Goal: Task Accomplishment & Management: Manage account settings

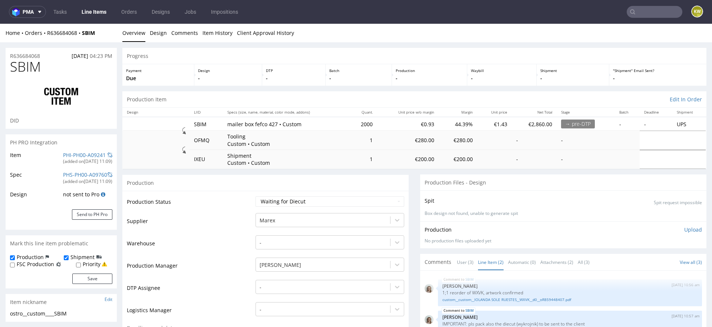
scroll to position [115, 0]
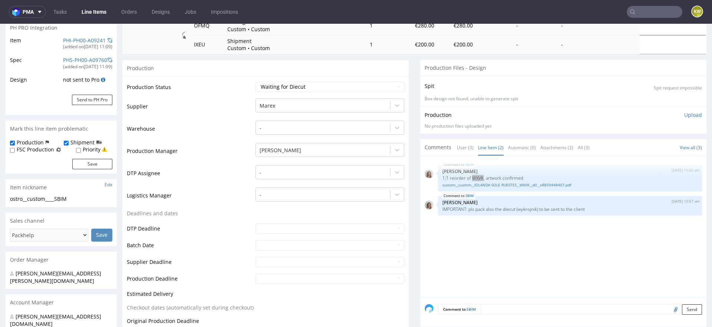
click at [633, 5] on nav "pma Tasks Line Items Orders Designs Jobs Impositions KW" at bounding box center [356, 12] width 712 height 24
click at [635, 13] on input "text" at bounding box center [655, 12] width 56 height 12
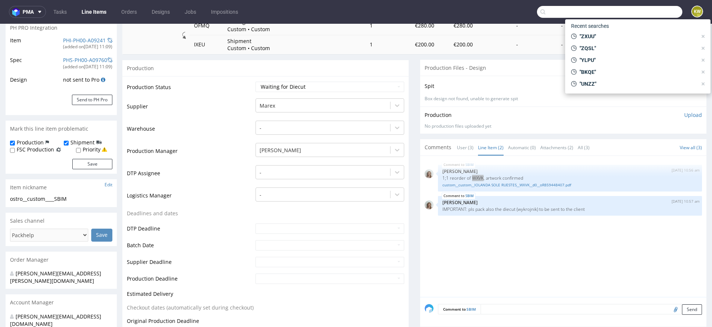
paste input "XEXN"
type input "XEXN"
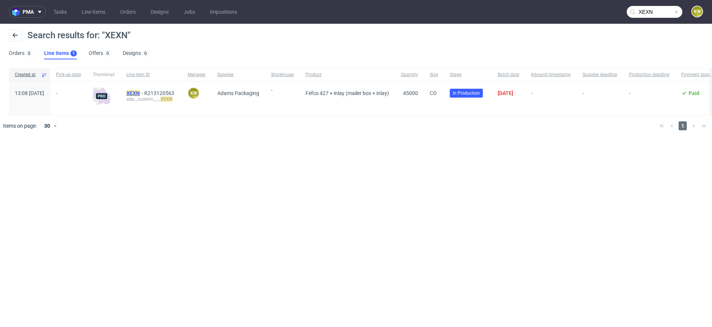
click at [140, 93] on mark "XEXN" at bounding box center [132, 93] width 13 height 6
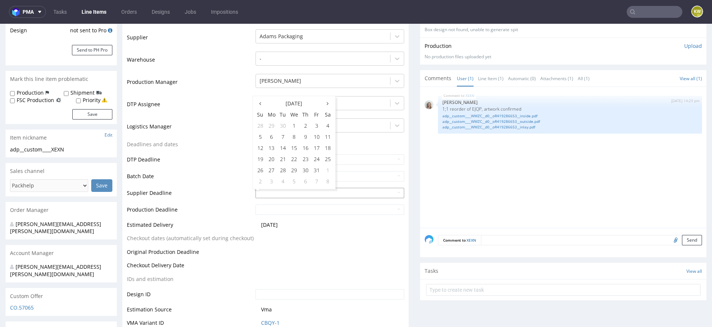
click at [266, 196] on input "text" at bounding box center [330, 193] width 149 height 10
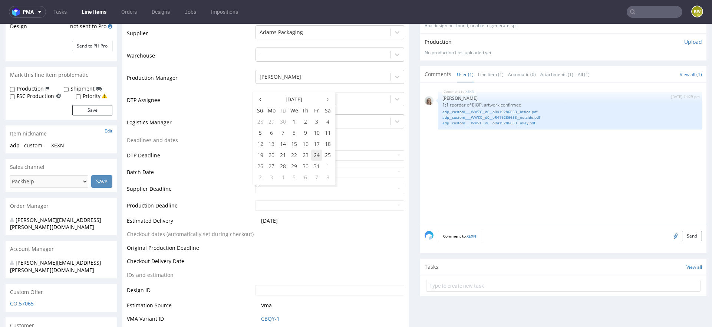
click at [316, 155] on td "24" at bounding box center [316, 154] width 11 height 11
type input "2025-10-24"
click at [293, 208] on input "text" at bounding box center [330, 205] width 149 height 10
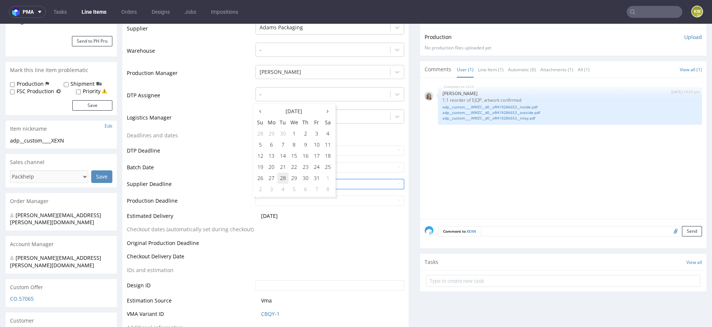
click at [281, 178] on td "28" at bounding box center [282, 177] width 11 height 11
type input "2025-10-28"
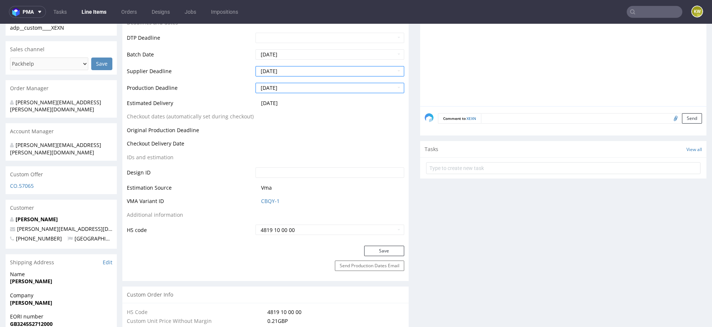
scroll to position [291, 0]
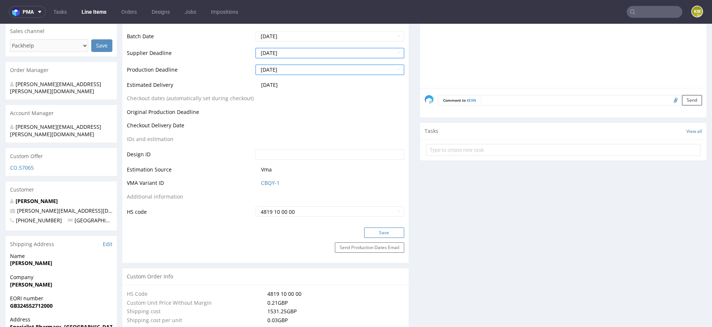
click at [375, 234] on button "Save" at bounding box center [384, 232] width 40 height 10
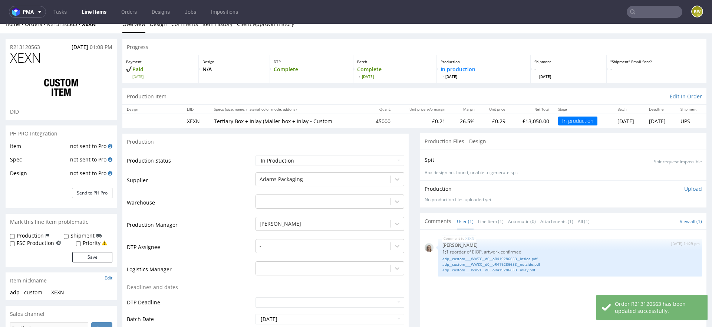
scroll to position [0, 0]
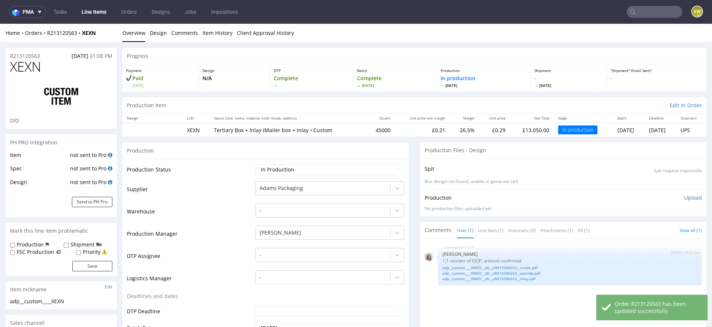
click at [98, 9] on link "Line Items" at bounding box center [94, 12] width 34 height 12
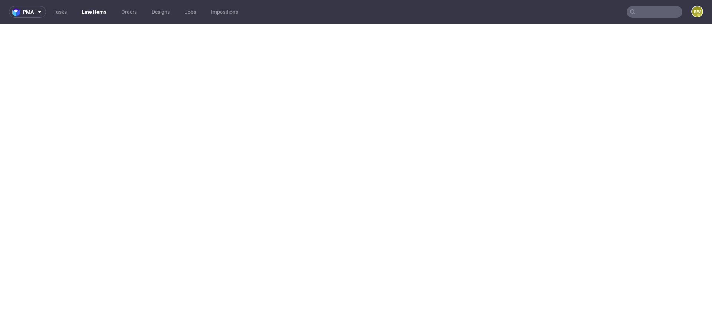
select select "done"
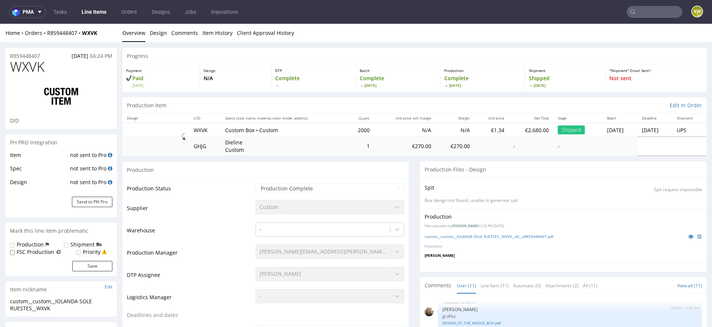
scroll to position [153, 0]
click at [94, 19] on nav "pma Tasks Line Items Orders Designs Jobs Impositions KW" at bounding box center [356, 12] width 712 height 24
click at [102, 12] on link "Line Items" at bounding box center [94, 12] width 34 height 12
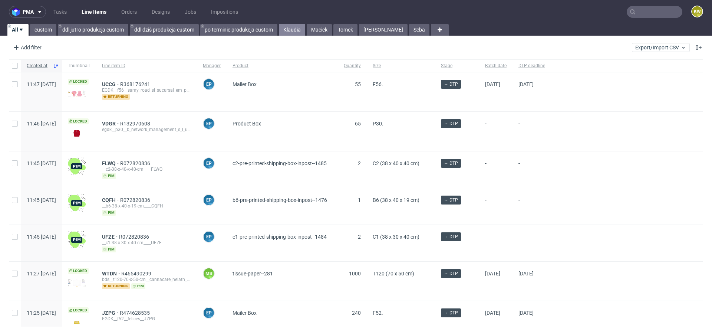
click at [293, 34] on link "Klaudia" at bounding box center [292, 30] width 26 height 12
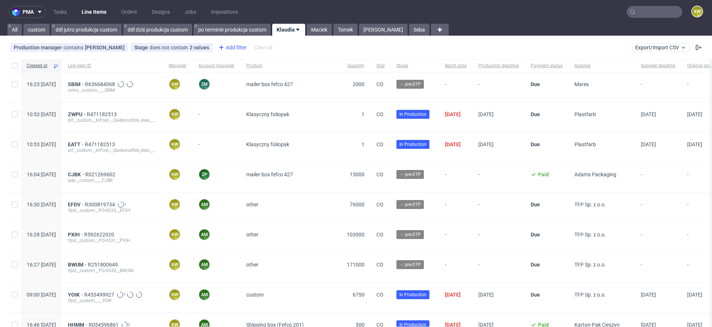
click at [233, 46] on div "Add filter" at bounding box center [231, 48] width 33 height 12
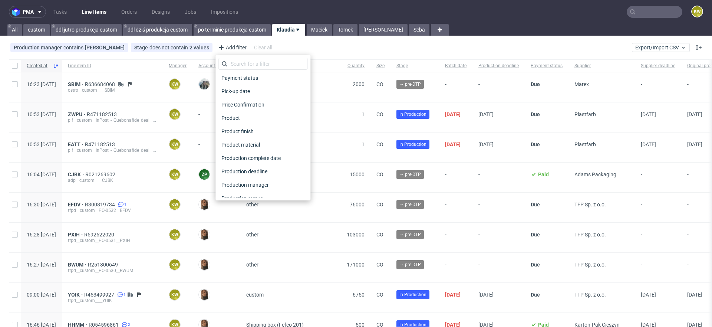
scroll to position [596, 0]
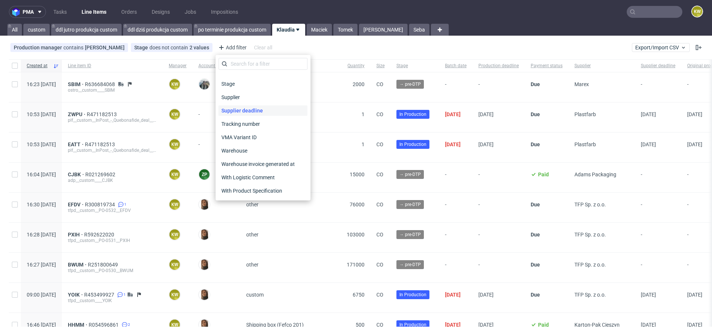
click at [251, 113] on span "Supplier deadline" at bounding box center [241, 110] width 47 height 10
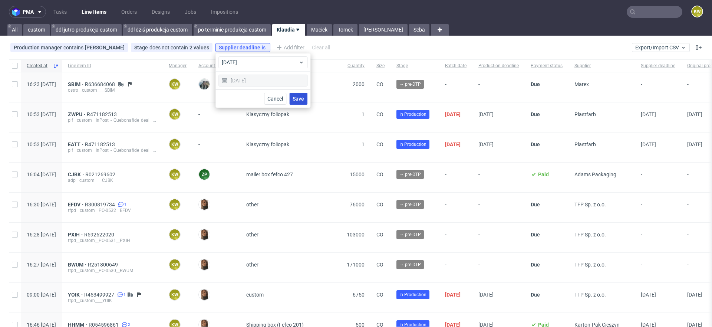
click at [297, 98] on span "Save" at bounding box center [298, 98] width 11 height 5
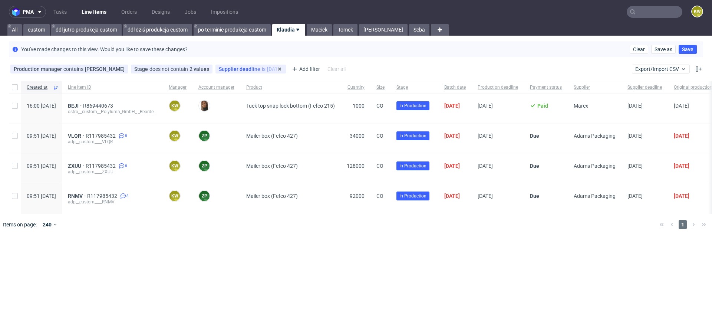
click at [243, 70] on span "Supplier deadline" at bounding box center [240, 69] width 43 height 6
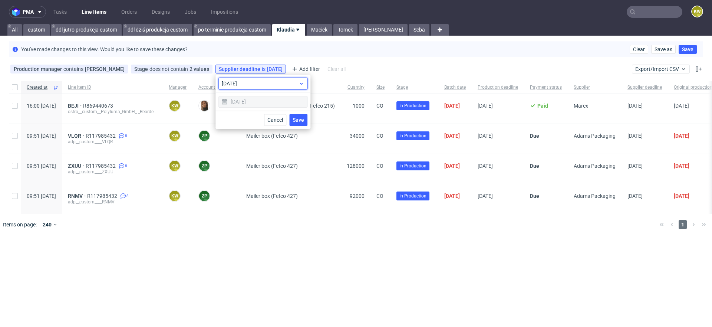
click at [244, 88] on div "today" at bounding box center [262, 84] width 89 height 12
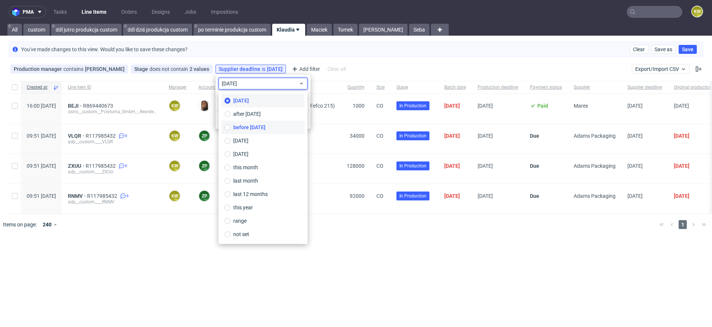
click at [244, 129] on span "before today" at bounding box center [249, 126] width 32 height 7
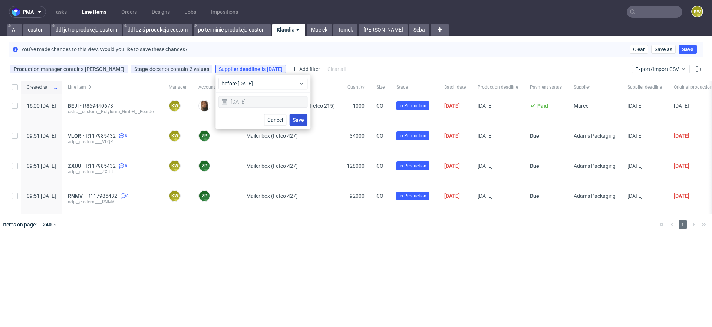
click at [302, 120] on span "Save" at bounding box center [298, 119] width 11 height 5
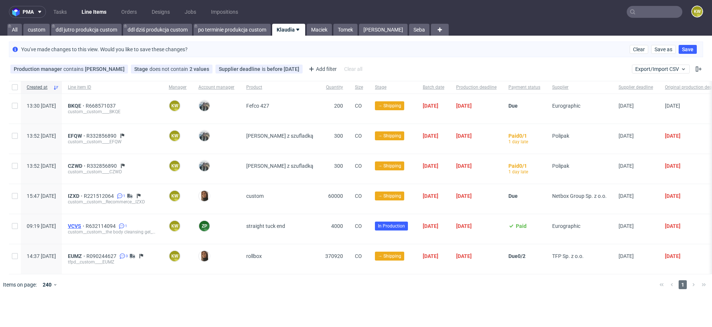
click at [86, 224] on span "VCVS" at bounding box center [77, 226] width 18 height 6
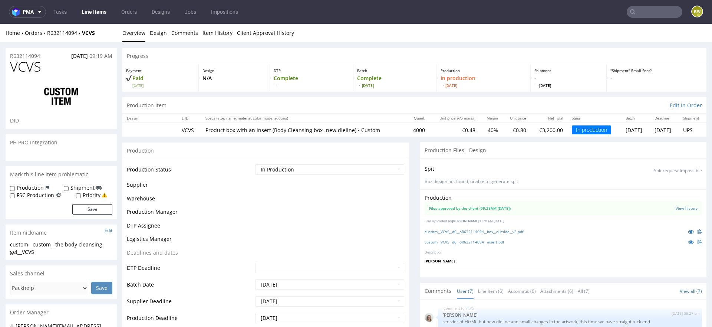
scroll to position [123, 0]
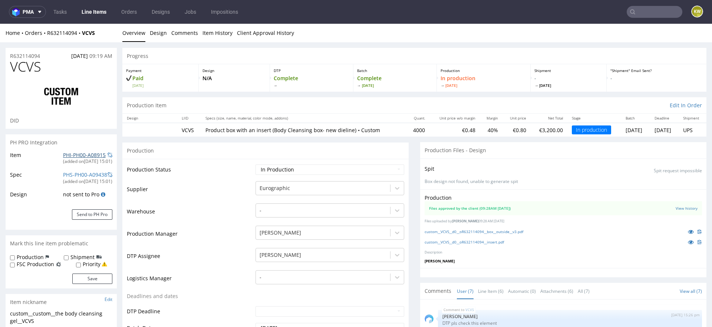
click at [74, 153] on link "PHI-PH00-A08915" at bounding box center [84, 154] width 43 height 7
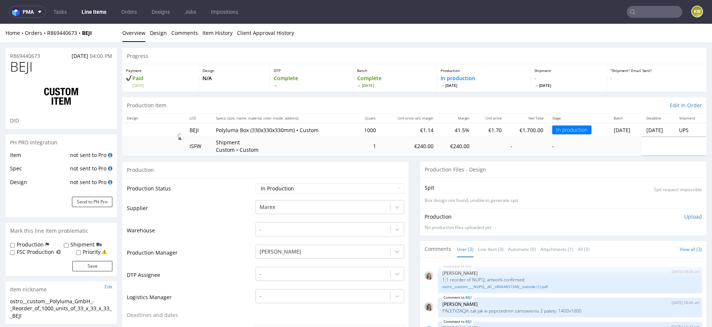
click at [225, 210] on td "Supplier" at bounding box center [190, 210] width 127 height 22
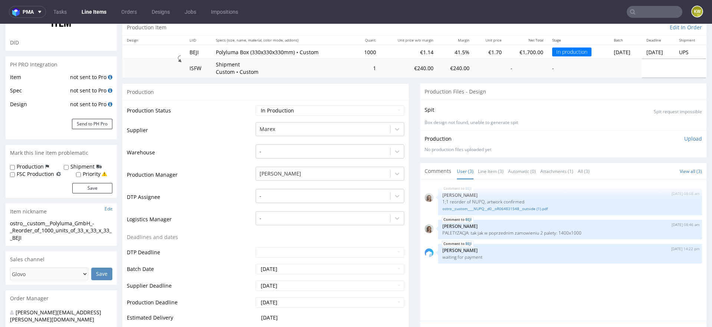
scroll to position [86, 0]
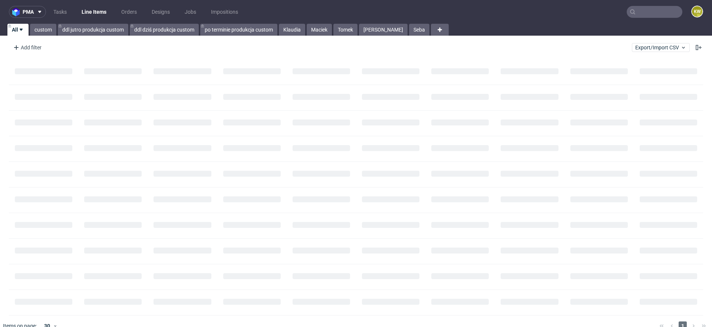
click at [645, 12] on input "text" at bounding box center [655, 12] width 56 height 12
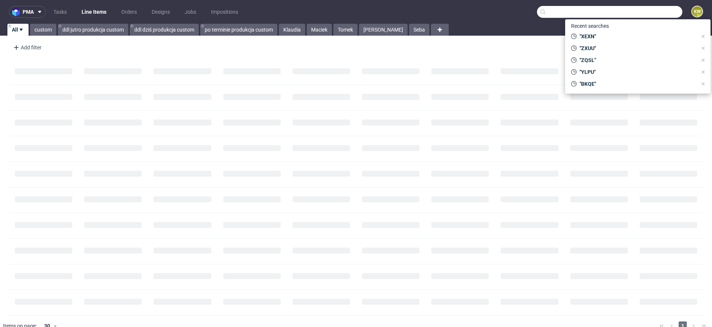
paste input "WTOI"
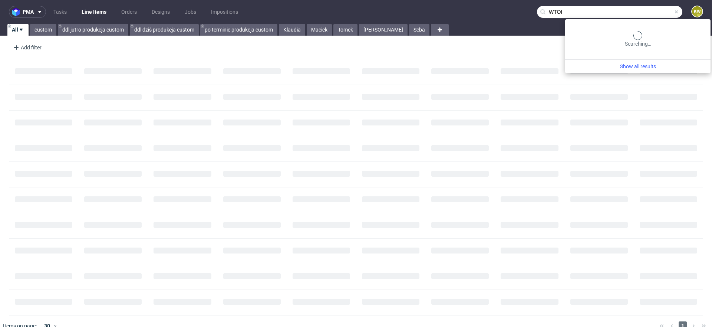
type input "WTOI"
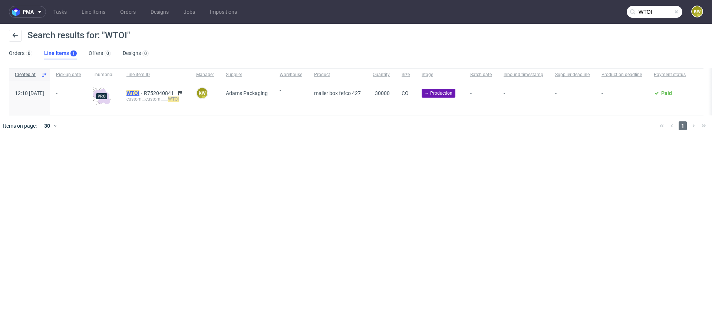
click at [139, 92] on mark "WTOI" at bounding box center [132, 93] width 13 height 6
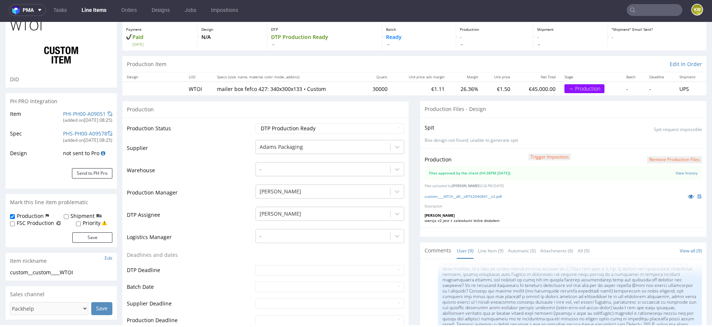
scroll to position [106, 0]
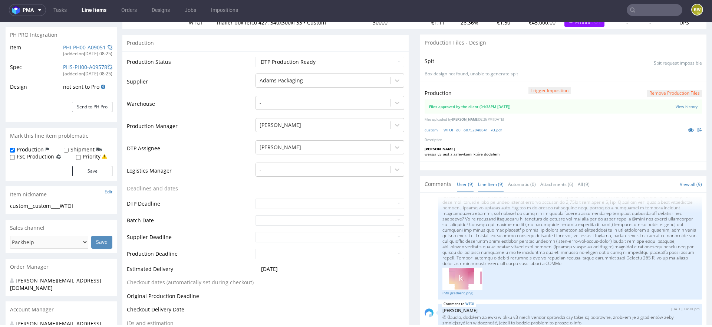
click at [490, 187] on link "Line Item (9)" at bounding box center [491, 184] width 26 height 16
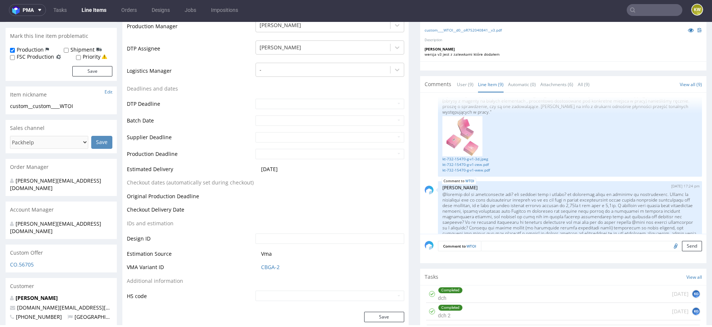
scroll to position [312, 0]
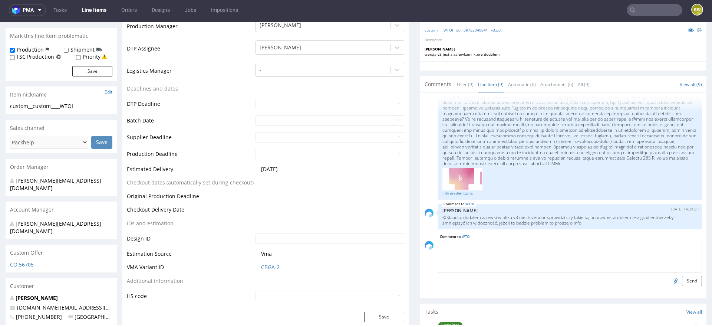
click at [500, 243] on textarea at bounding box center [570, 257] width 264 height 32
paste textarea "w załączniku poprawione pliki + uwaga grafika nowa grafika nałożona, zniwelowan…"
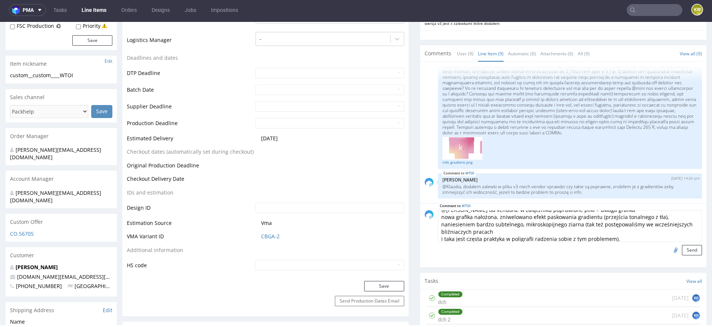
scroll to position [0, 0]
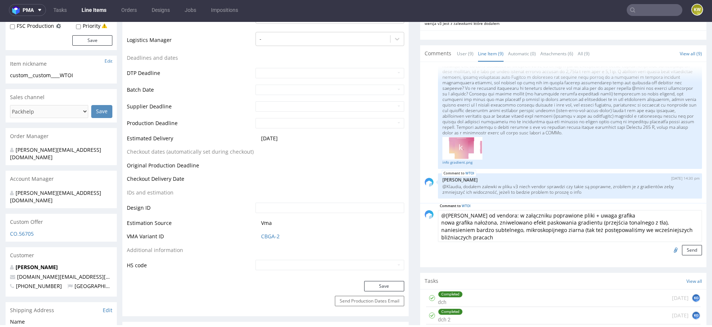
click at [514, 211] on textarea "@karol odpowiedź od vendora: w załączniku poprawione pliki + uwaga grafika nowa…" at bounding box center [570, 226] width 264 height 32
click at [438, 236] on textarea "@karol odpowiedź od vendora: "w załączniku poprawione pliki + uwaga grafika now…" at bounding box center [570, 226] width 264 height 32
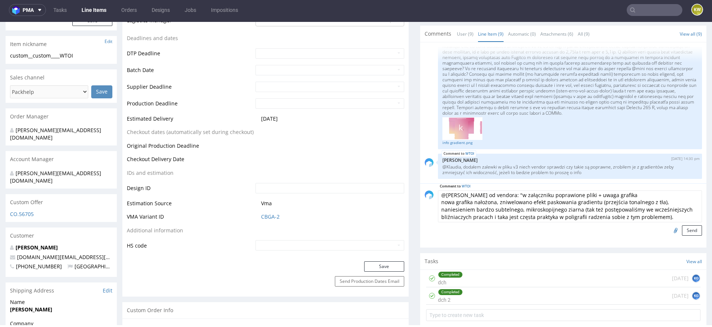
scroll to position [257, 0]
type textarea "@karol odpowiedź od vendora: "w załączniku poprawione pliki + uwaga grafika now…"
click at [669, 227] on input "file" at bounding box center [674, 229] width 10 height 10
type input "C:\fakepath\kt-732-15470-g-v2-3d.jpeg"
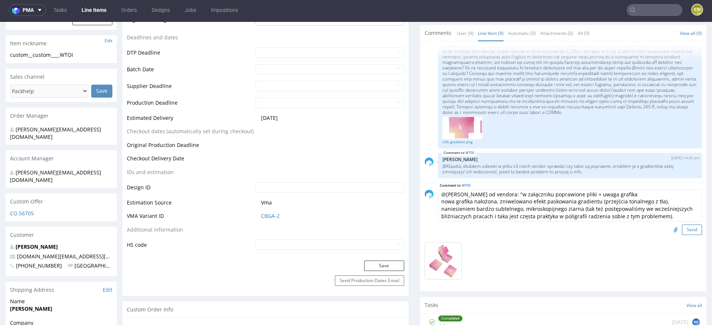
click at [685, 231] on button "Send" at bounding box center [692, 229] width 20 height 10
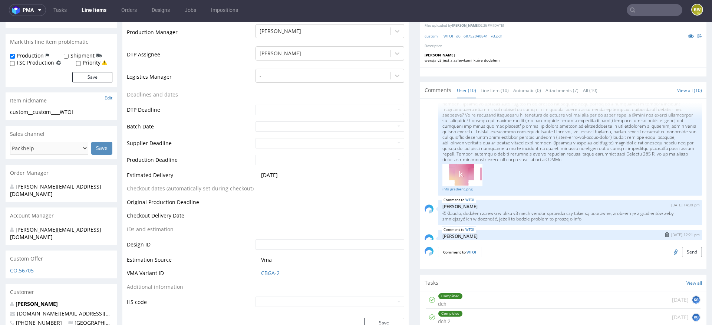
scroll to position [293, 0]
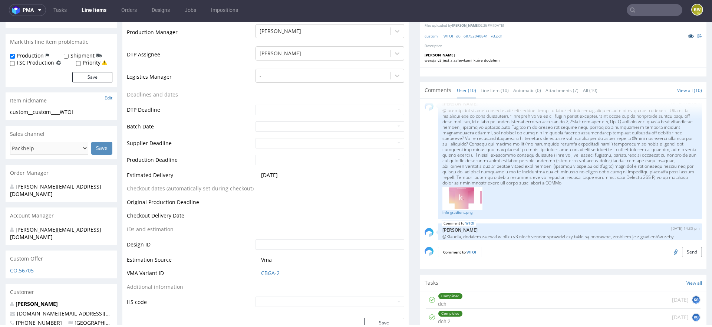
click at [684, 36] on link at bounding box center [690, 36] width 13 height 8
click at [633, 9] on input "text" at bounding box center [655, 10] width 56 height 12
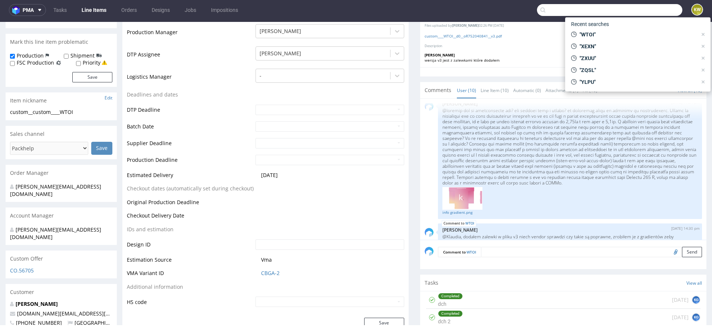
paste input "PHJY"
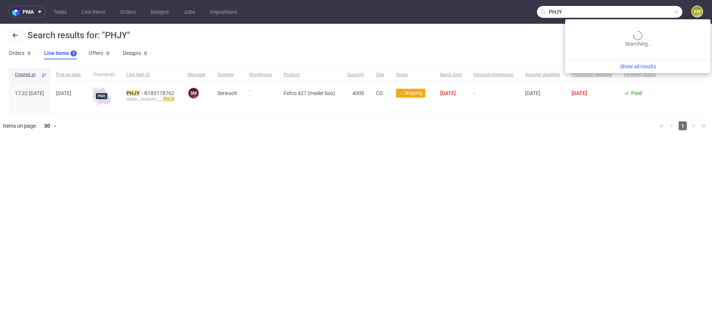
drag, startPoint x: 656, startPoint y: 13, endPoint x: 514, endPoint y: -4, distance: 143.4
click at [514, 0] on html "pma Tasks Line Items Orders Designs Jobs Impositions PHJY KW Search results for…" at bounding box center [356, 163] width 712 height 327
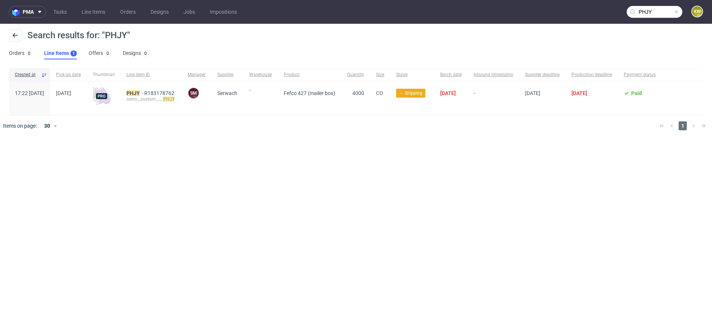
paste input "GPCK"
type input "GPCK"
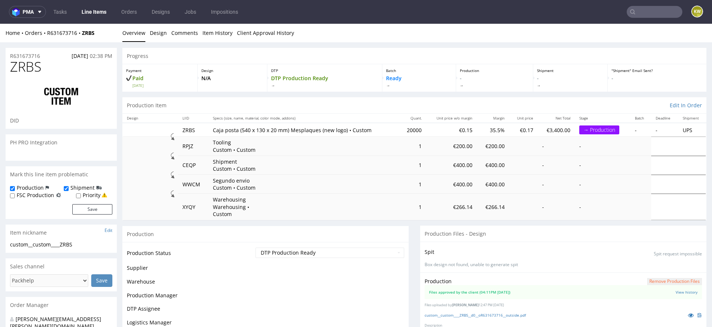
scroll to position [50, 0]
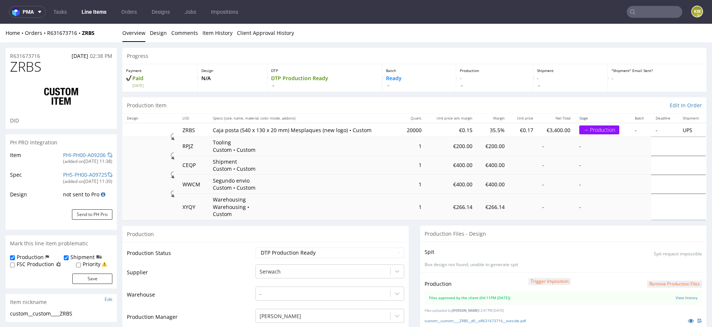
select select "in_progress"
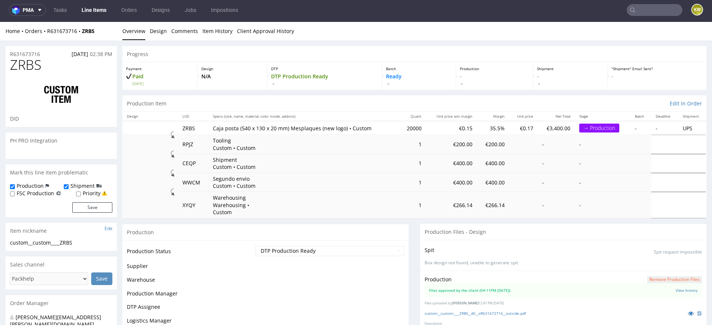
scroll to position [50, 0]
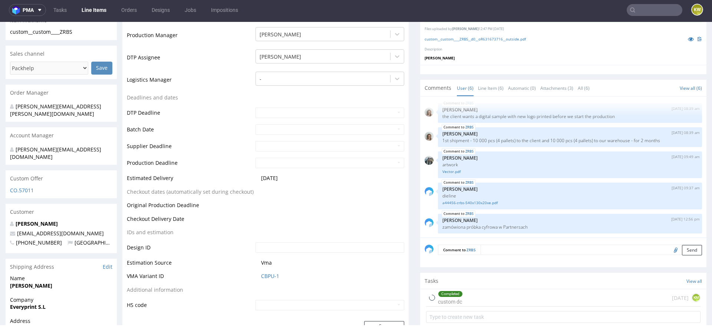
select select "in_progress"
click at [492, 82] on link "Line Item (6)" at bounding box center [491, 88] width 26 height 16
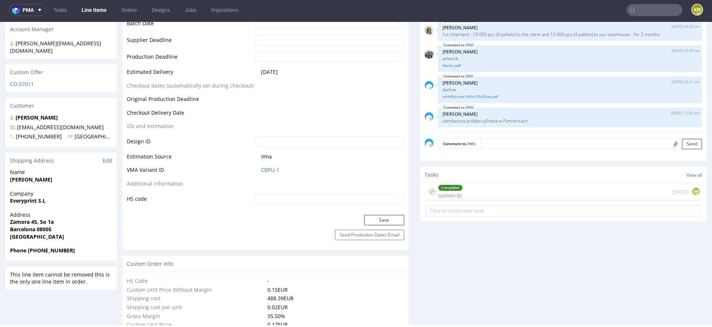
scroll to position [422, 0]
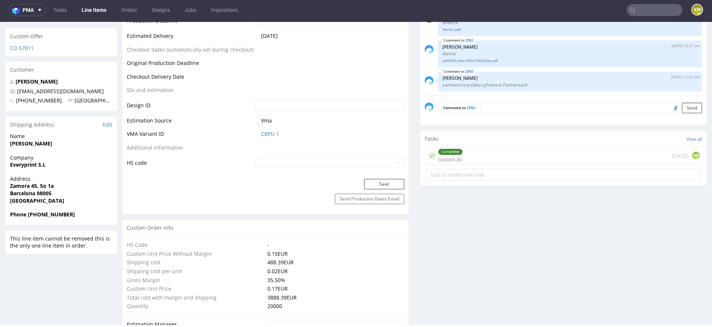
click at [94, 12] on link "Line Items" at bounding box center [94, 10] width 34 height 12
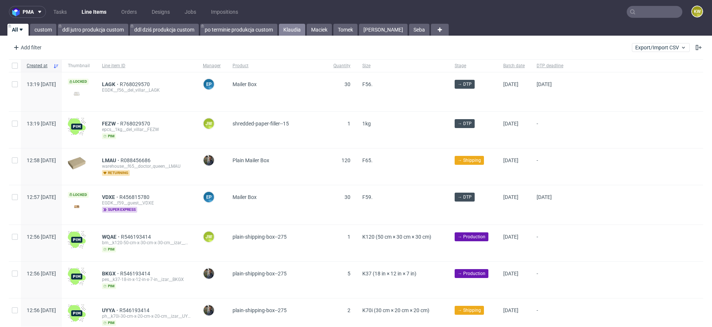
click at [287, 27] on link "Klaudia" at bounding box center [292, 30] width 26 height 12
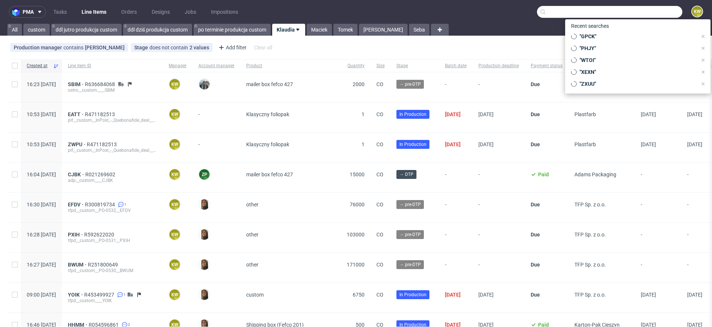
click at [642, 12] on input "text" at bounding box center [609, 12] width 145 height 12
paste input "PVJP"
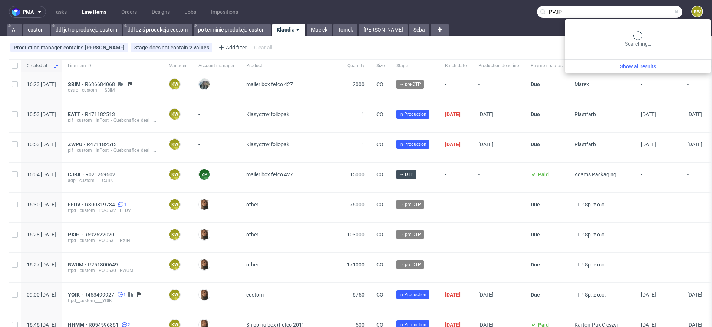
type input "PVJP"
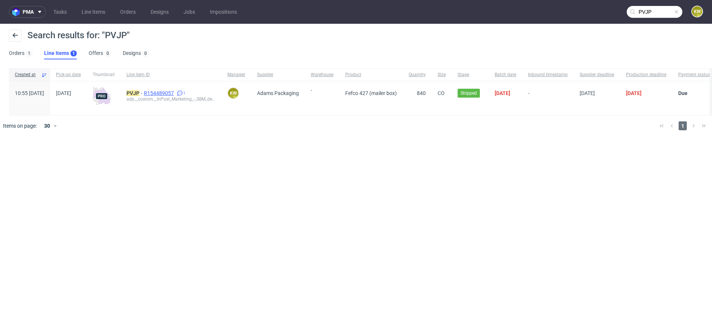
click at [175, 95] on span "R154489057" at bounding box center [160, 93] width 32 height 6
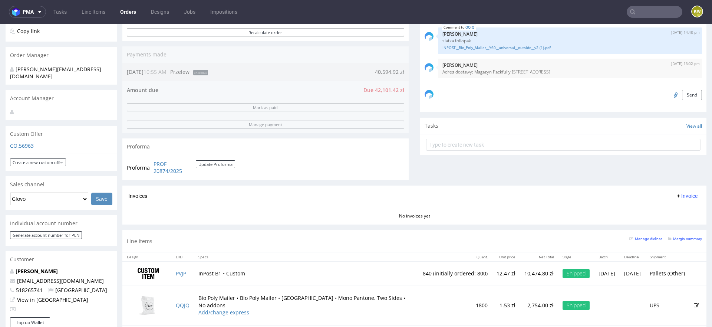
scroll to position [174, 0]
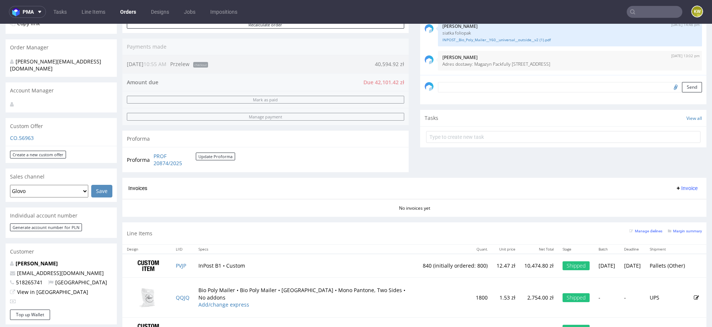
click at [162, 166] on td "PROF 20874/2025 Update Proforma" at bounding box center [193, 160] width 83 height 16
click at [162, 165] on link "PROF 20874/2025" at bounding box center [175, 159] width 42 height 14
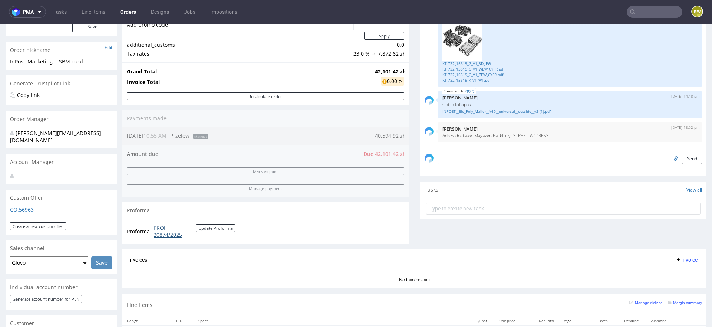
scroll to position [102, 0]
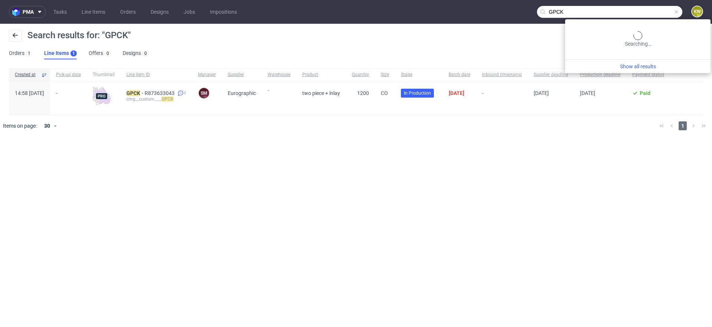
drag, startPoint x: 658, startPoint y: 9, endPoint x: 558, endPoint y: 7, distance: 99.8
click at [564, 7] on input "GPCK" at bounding box center [609, 12] width 145 height 12
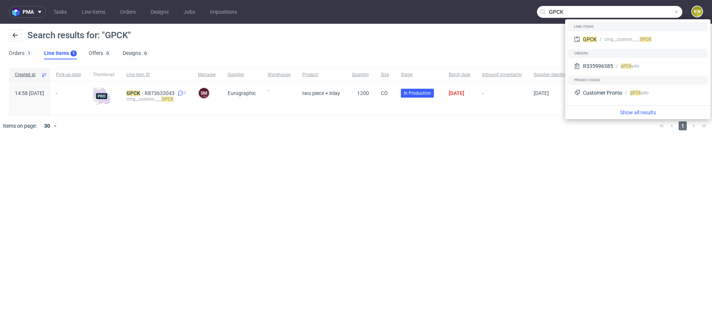
drag, startPoint x: 567, startPoint y: 8, endPoint x: 475, endPoint y: 8, distance: 91.6
click at [480, 8] on nav "pma Tasks Line Items Orders Designs Jobs Impositions GPCK KW" at bounding box center [356, 12] width 712 height 24
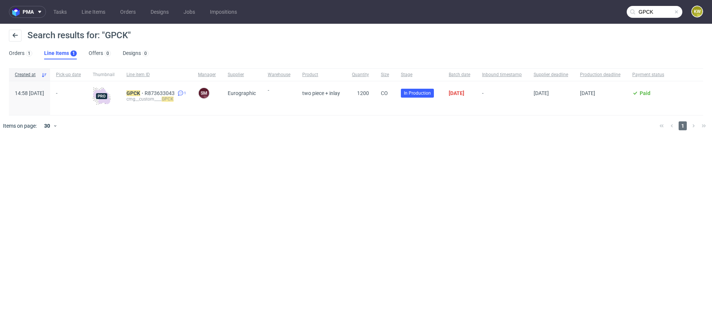
drag, startPoint x: 656, startPoint y: 13, endPoint x: 511, endPoint y: 8, distance: 144.4
click at [519, 10] on nav "pma Tasks Line Items Orders Designs Jobs Impositions GPCK KW" at bounding box center [356, 12] width 712 height 24
paste input "VCVS"
type input "VCVS"
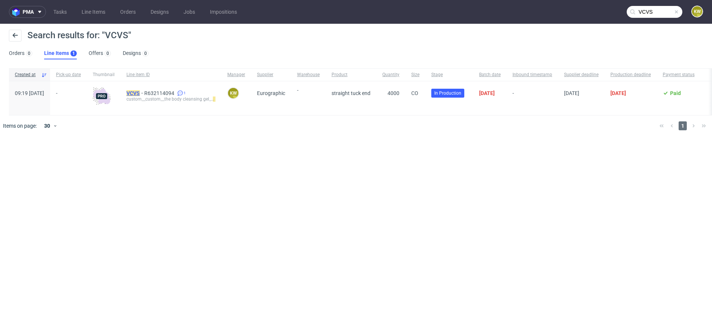
click at [140, 92] on mark "VCVS" at bounding box center [132, 93] width 13 height 6
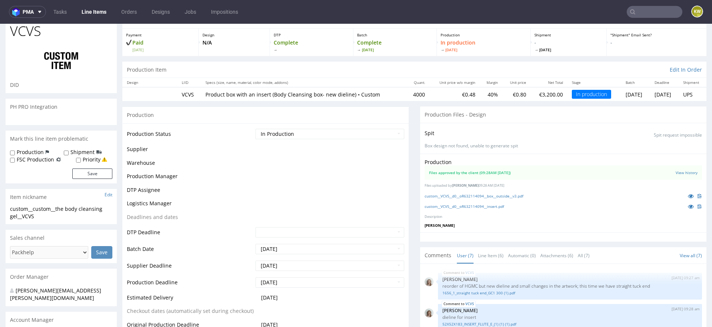
scroll to position [123, 0]
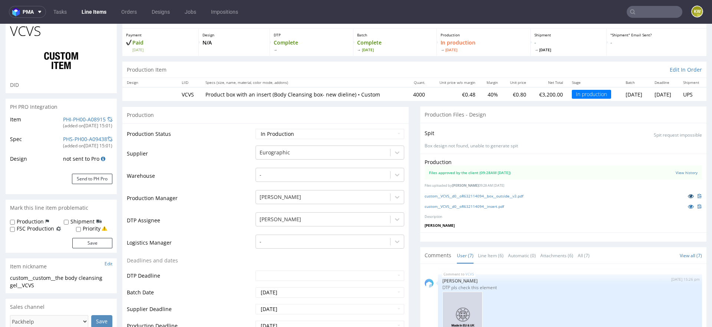
click at [688, 195] on icon at bounding box center [691, 195] width 6 height 5
click at [687, 207] on link at bounding box center [690, 206] width 13 height 8
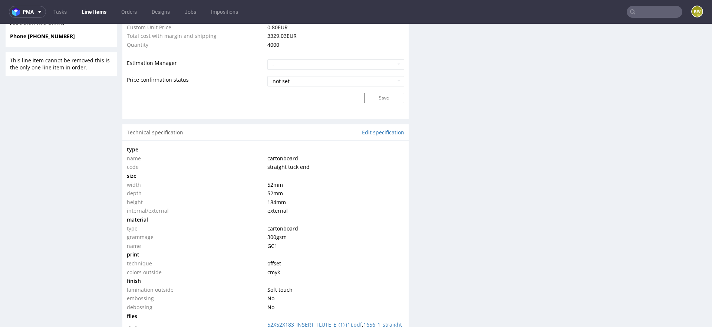
scroll to position [801, 0]
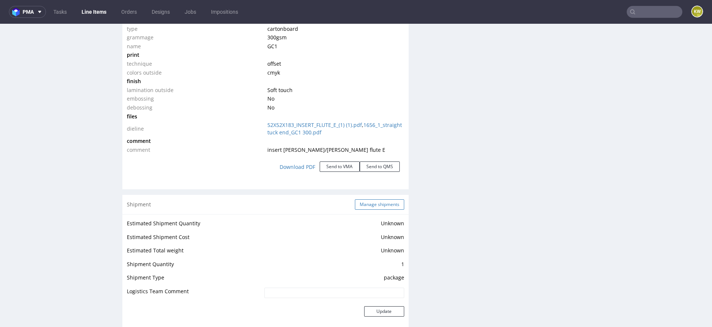
click at [365, 203] on button "Manage shipments" at bounding box center [379, 204] width 49 height 10
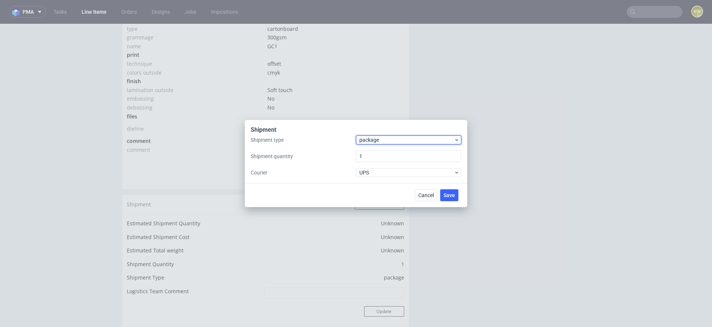
click at [371, 143] on span "package" at bounding box center [406, 139] width 95 height 7
click at [372, 156] on div "pallet" at bounding box center [408, 155] width 99 height 13
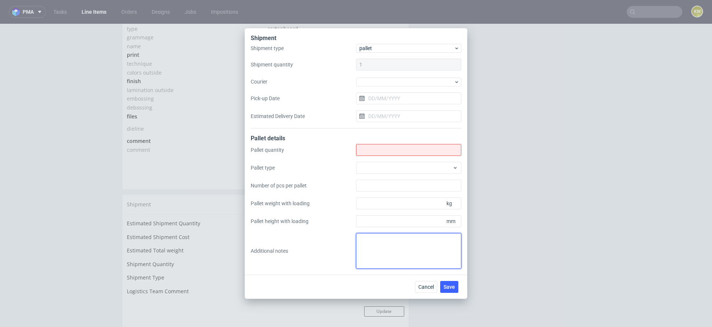
click at [381, 242] on textarea at bounding box center [408, 251] width 105 height 36
paste textarea "1 Paleta 120x80x115 cm - 145kg"
type textarea "1 Paleta 120x80x115 cm - 145kg"
click at [365, 151] on input "Shipment type" at bounding box center [408, 150] width 105 height 12
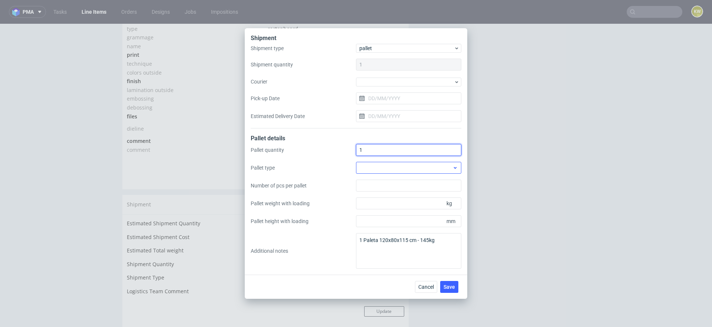
type input "1"
click at [370, 166] on div at bounding box center [408, 168] width 105 height 12
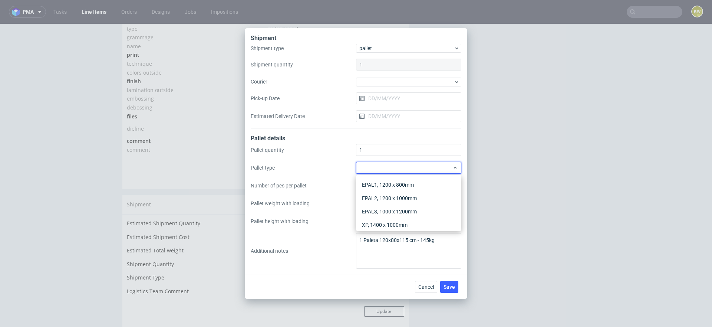
click at [371, 180] on div "EPAL1, 1200 x 800mm" at bounding box center [408, 184] width 99 height 13
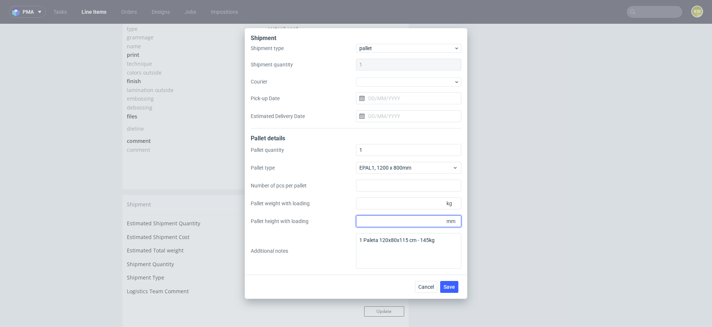
click at [370, 223] on input "Pallet height with loading" at bounding box center [408, 221] width 105 height 12
type input "1150"
click at [370, 207] on input "Pallet weight with loading" at bounding box center [408, 203] width 105 height 12
type input "145"
drag, startPoint x: 447, startPoint y: 241, endPoint x: 315, endPoint y: 241, distance: 132.0
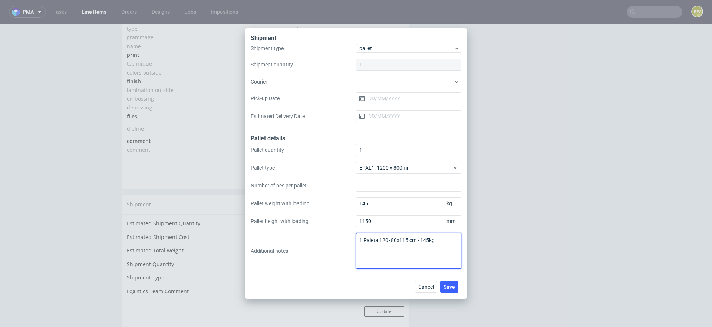
click at [318, 241] on div "Pallet quantity 1 Pallet type EPAL1, 1200 x 800mm Number of pcs per pallet Pall…" at bounding box center [356, 206] width 211 height 125
click at [448, 286] on span "Save" at bounding box center [449, 286] width 11 height 5
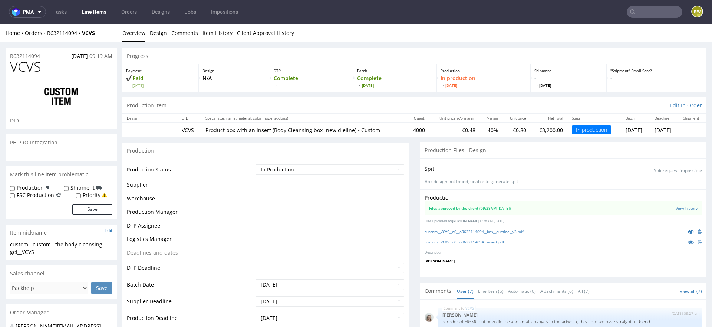
scroll to position [123, 0]
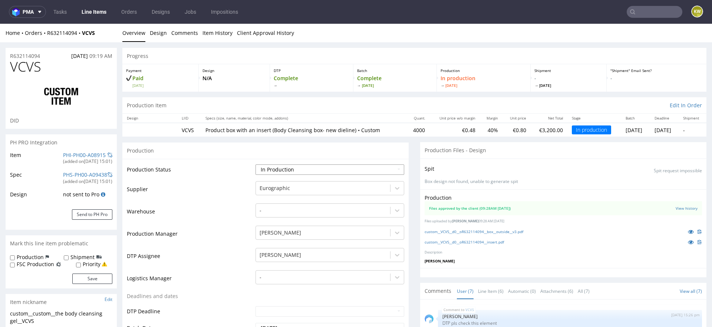
click at [316, 164] on select "Waiting for Artwork Waiting for Diecut Waiting for Mockup Waiting for DTP Waiti…" at bounding box center [330, 169] width 149 height 10
select select "production_complete"
click at [256, 164] on select "Waiting for Artwork Waiting for Diecut Waiting for Mockup Waiting for DTP Waiti…" at bounding box center [330, 169] width 149 height 10
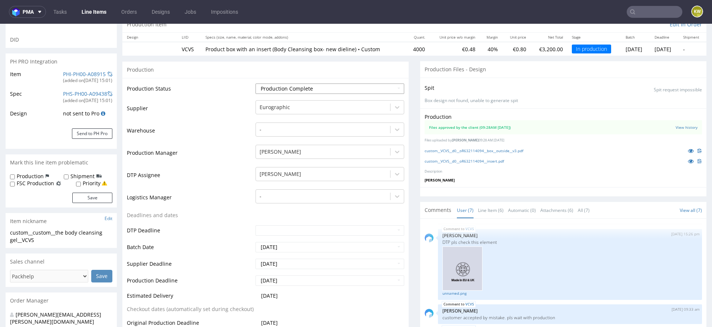
scroll to position [88, 0]
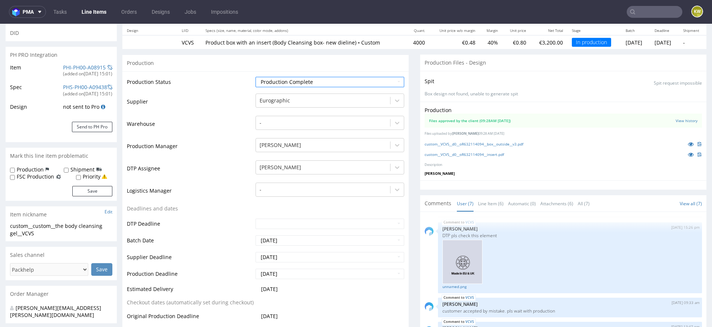
click at [300, 261] on td "[DATE]" at bounding box center [329, 259] width 151 height 17
click at [300, 258] on input "[DATE]" at bounding box center [330, 257] width 149 height 10
click at [319, 200] on td "10" at bounding box center [316, 200] width 11 height 11
type input "[DATE]"
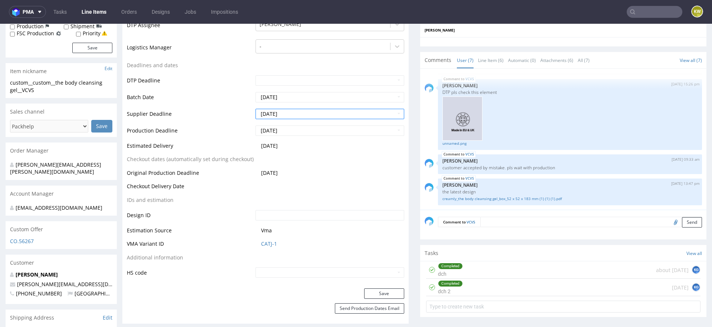
scroll to position [232, 0]
click at [377, 294] on button "Save" at bounding box center [384, 292] width 40 height 10
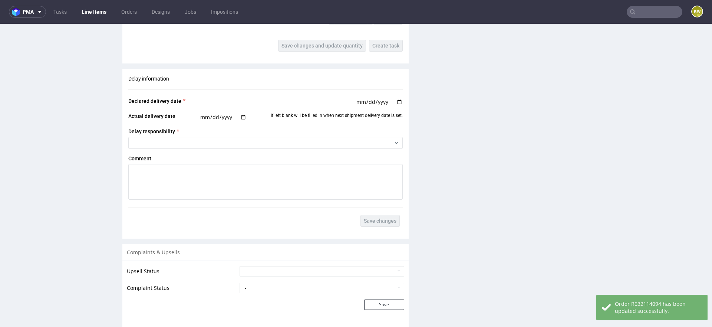
scroll to position [1154, 0]
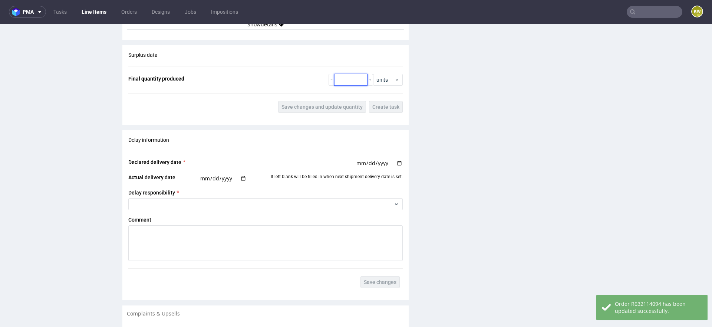
click at [338, 74] on input "number" at bounding box center [350, 80] width 33 height 12
type input "4000"
click at [321, 109] on button "Save changes and update quantity" at bounding box center [322, 107] width 88 height 12
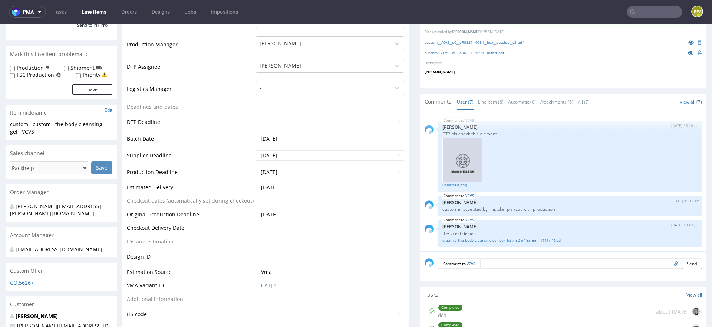
scroll to position [0, 0]
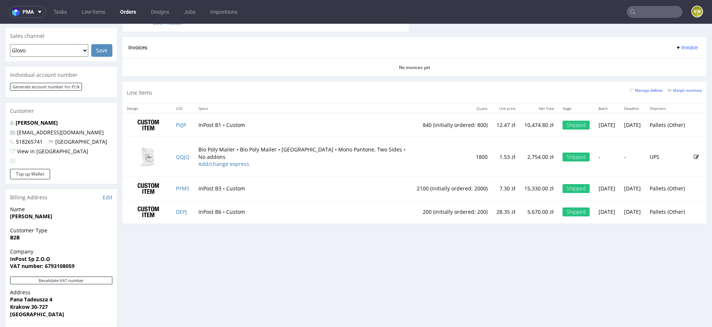
scroll to position [315, 0]
